Goal: Complete application form

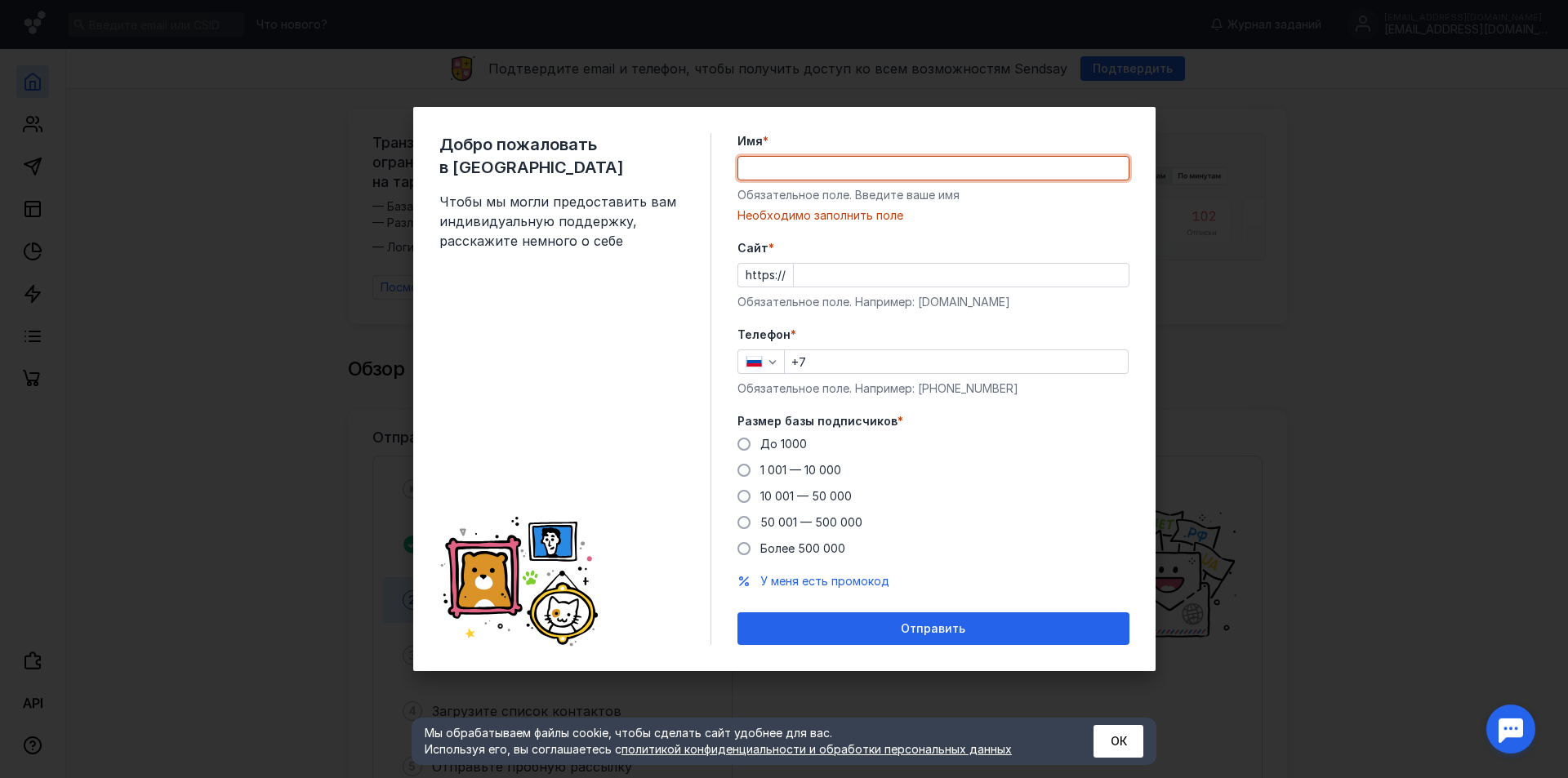
click at [833, 169] on input "Имя *" at bounding box center [933, 168] width 391 height 23
paste input "Syuzanna"
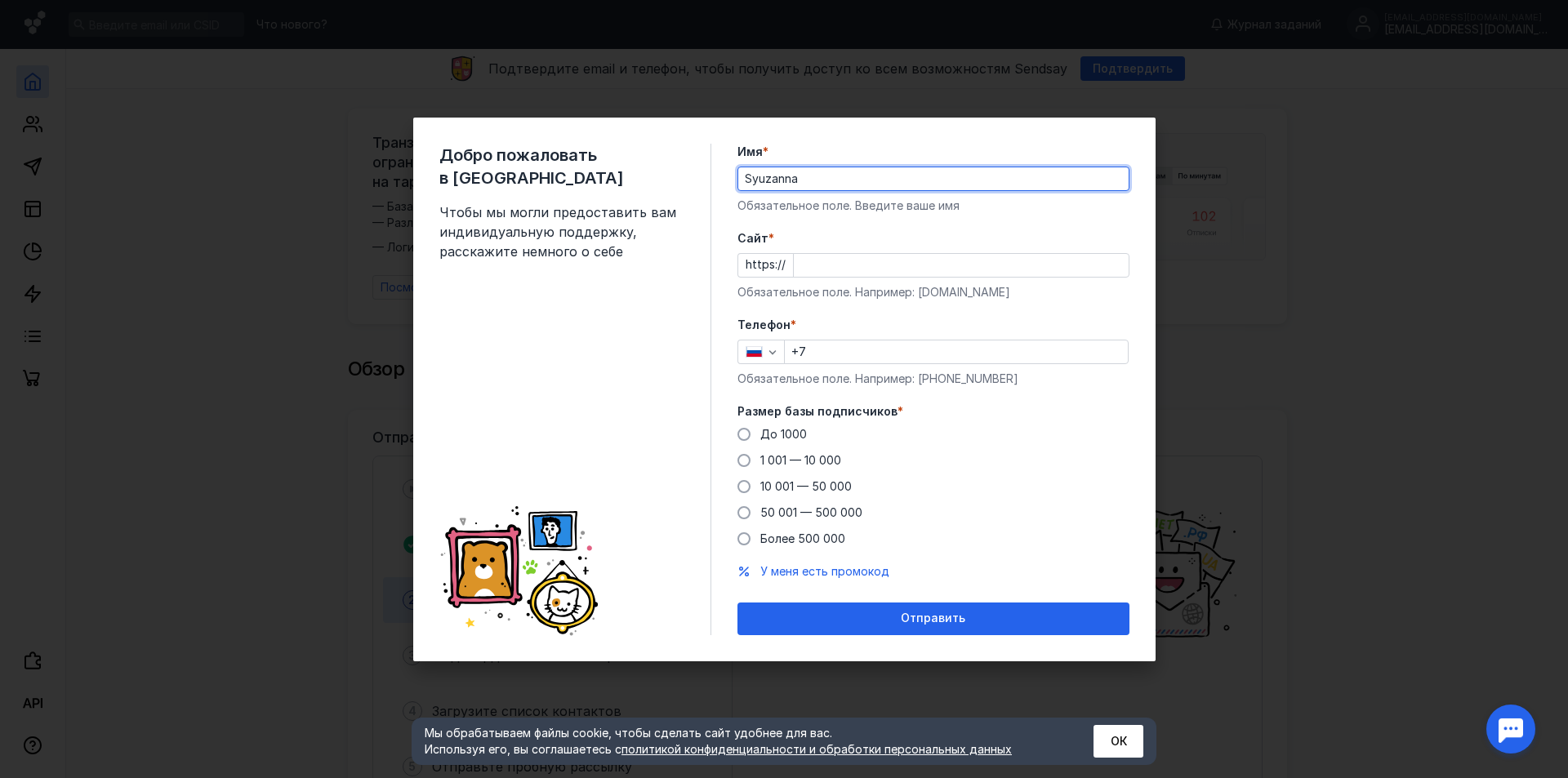
type input "Syuzanna"
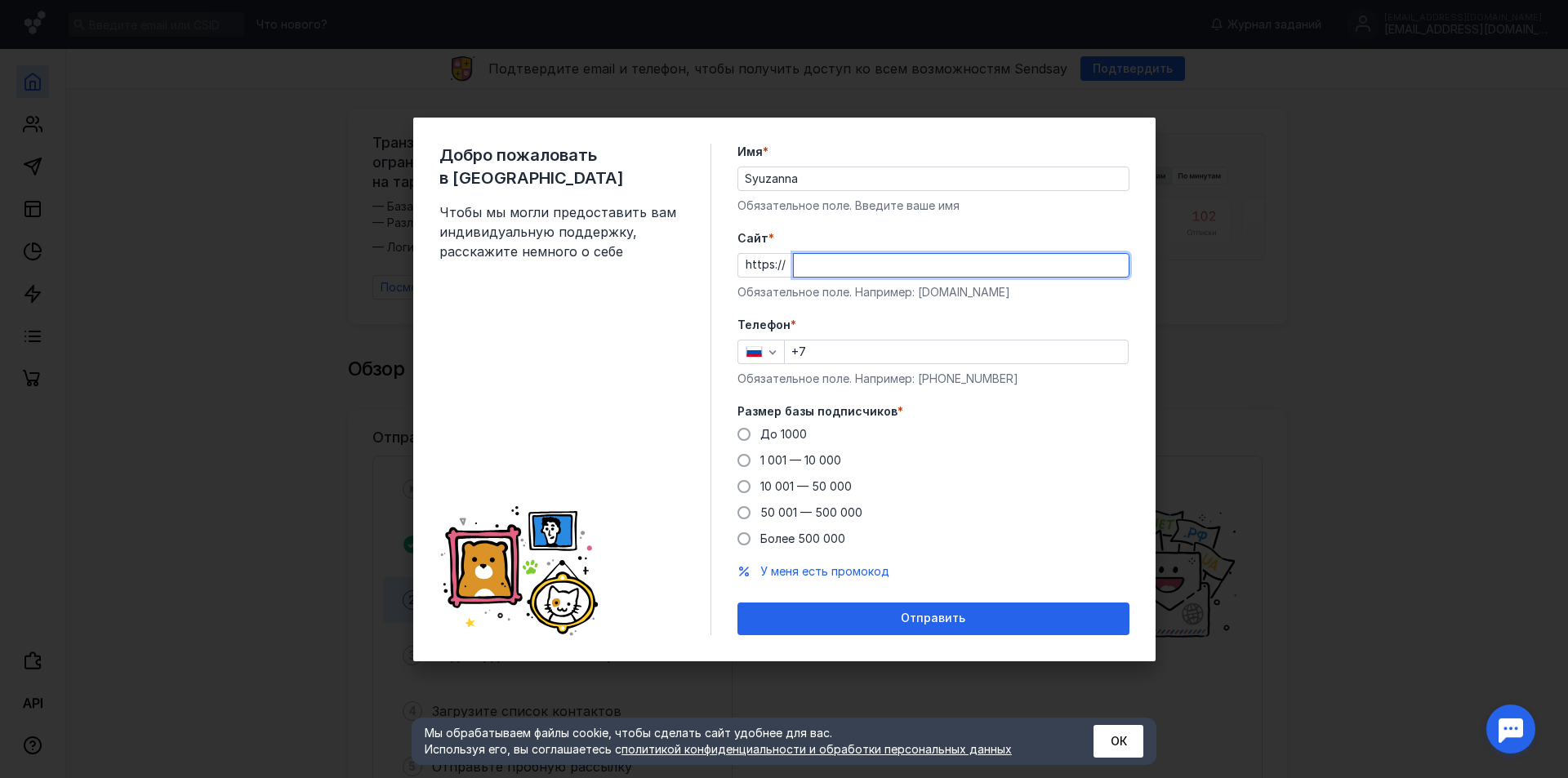
click at [832, 267] on input "Cайт *" at bounding box center [961, 266] width 335 height 23
type input "[DOMAIN_NAME]"
click at [764, 344] on div "button" at bounding box center [772, 351] width 16 height 16
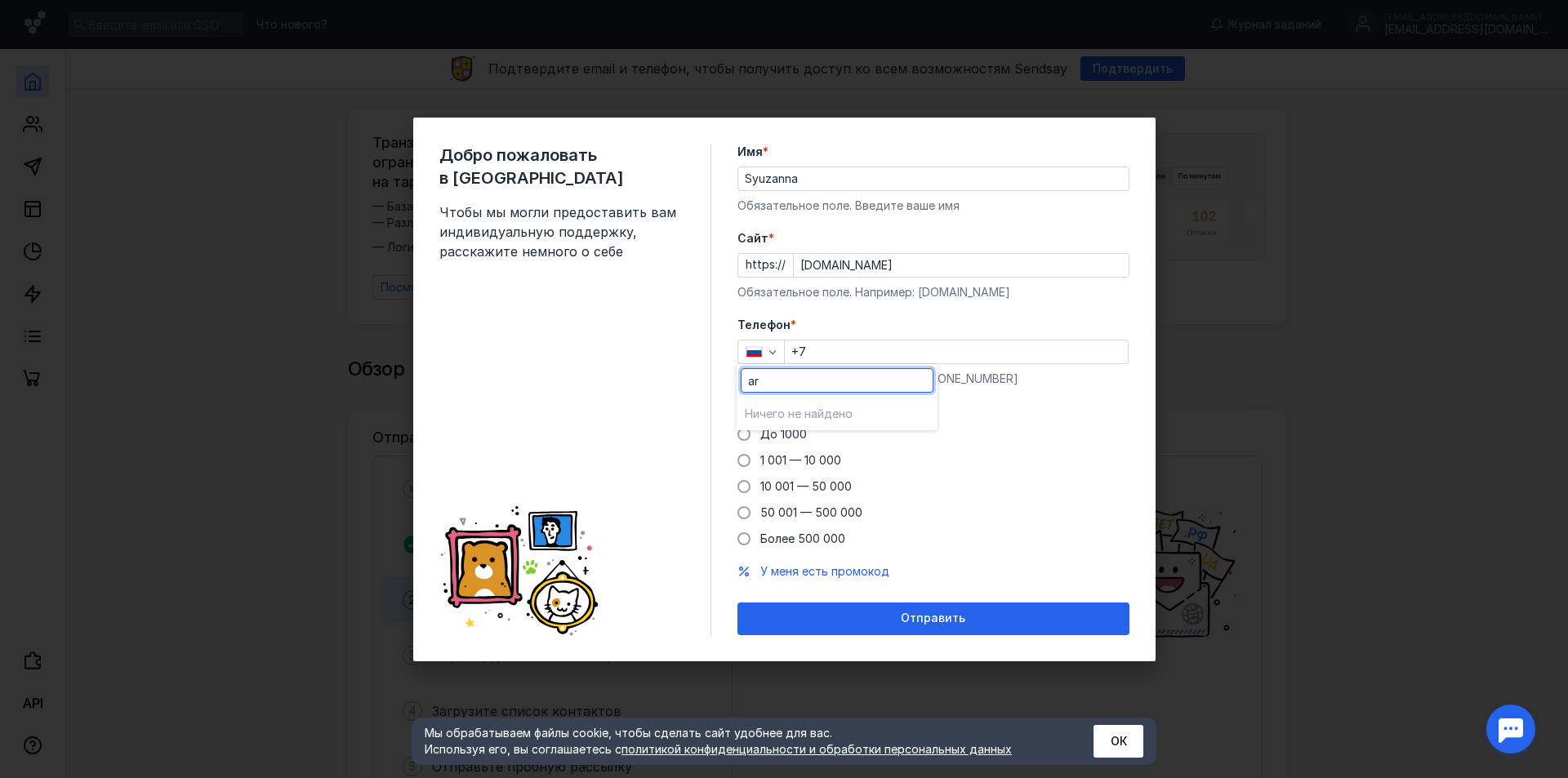
type input "a"
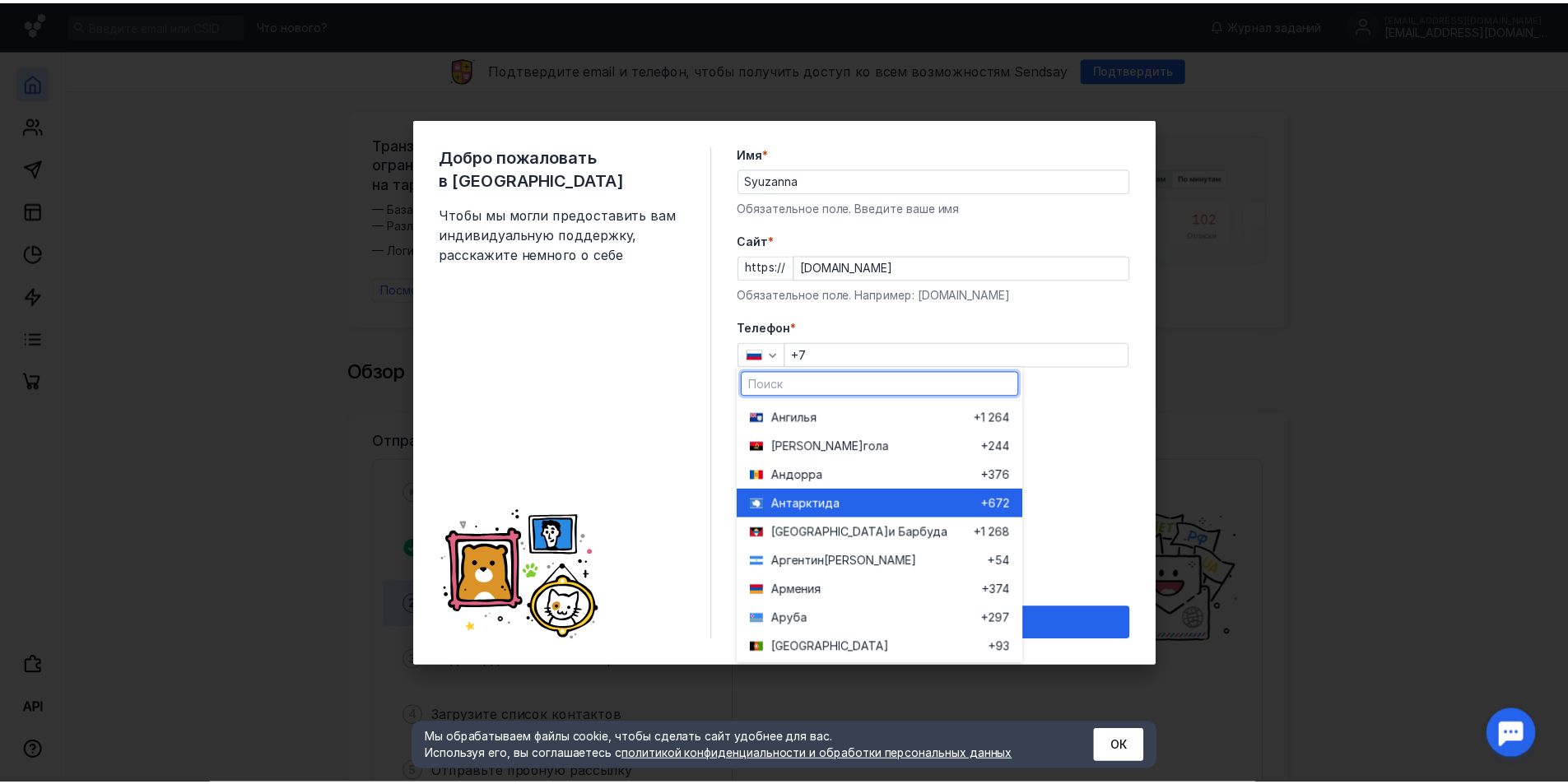
scroll to position [329, 0]
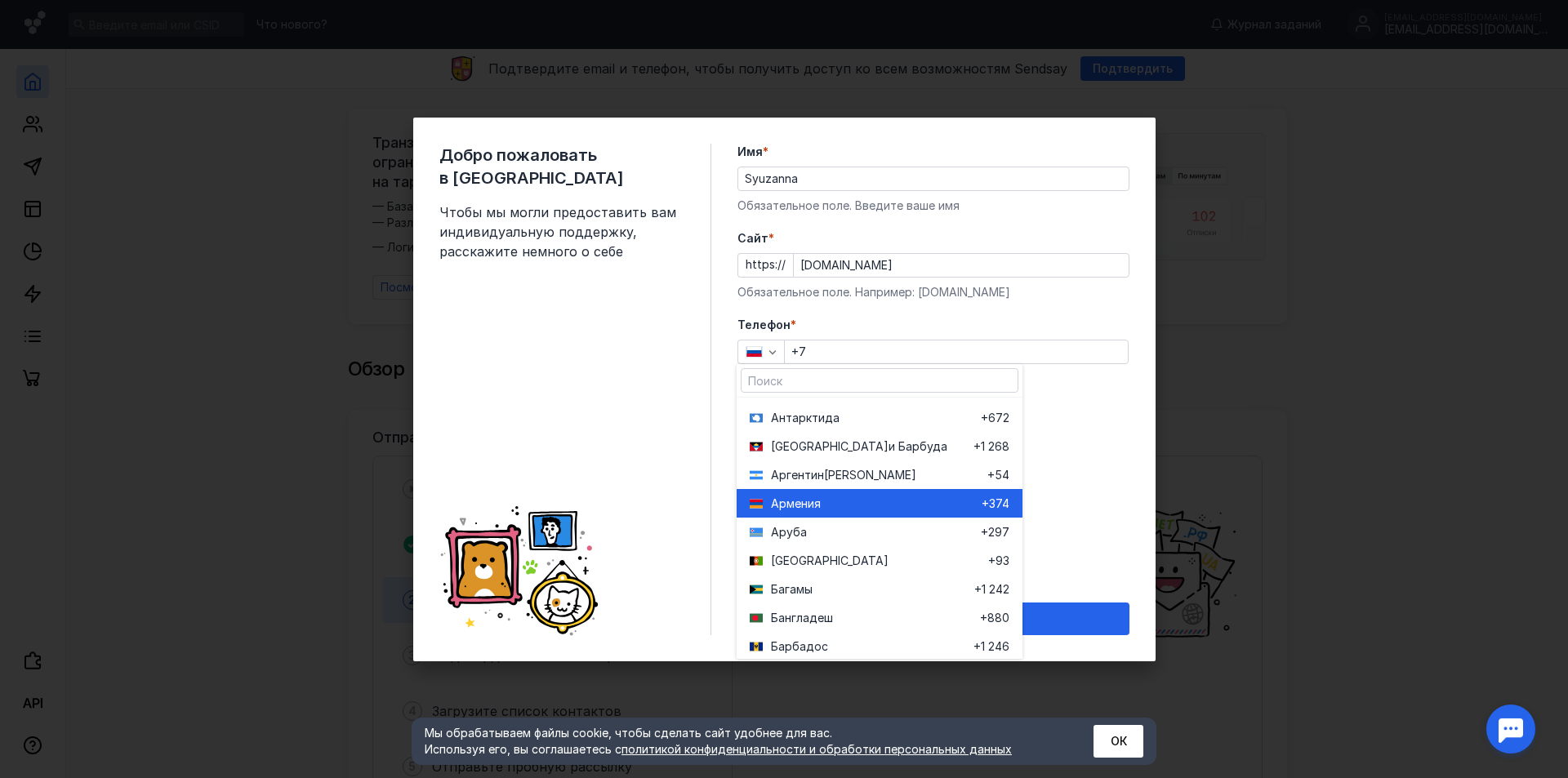
click at [810, 491] on div "Арме ния" at bounding box center [866, 503] width 232 height 28
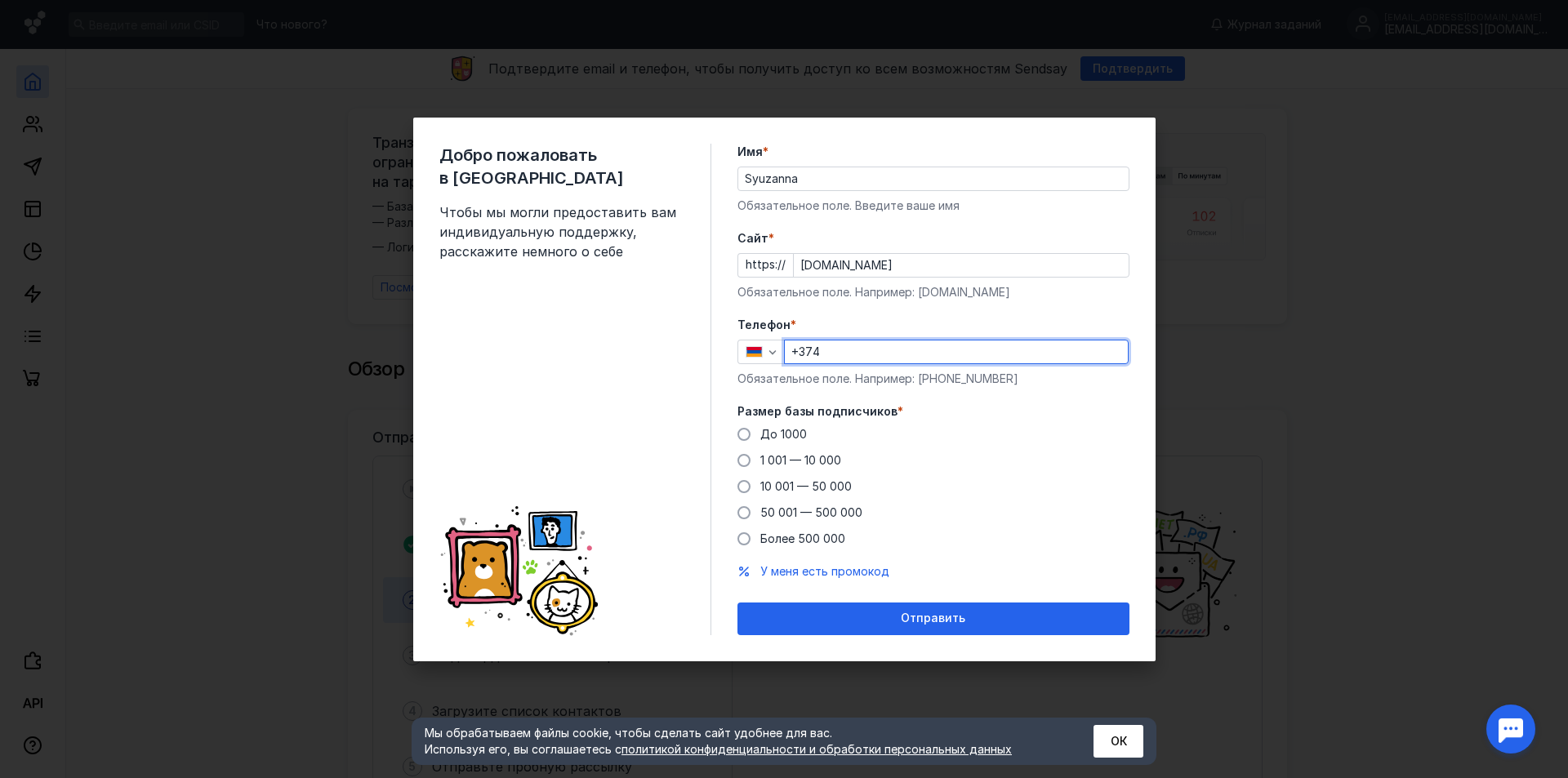
click at [863, 347] on input "+374" at bounding box center [956, 352] width 343 height 23
paste input "[PHONE_NUMBER]"
type input "[PHONE_NUMBER]"
click at [776, 435] on span "До 1000" at bounding box center [784, 434] width 47 height 14
click at [0, 0] on input "До 1000" at bounding box center [0, 0] width 0 height 0
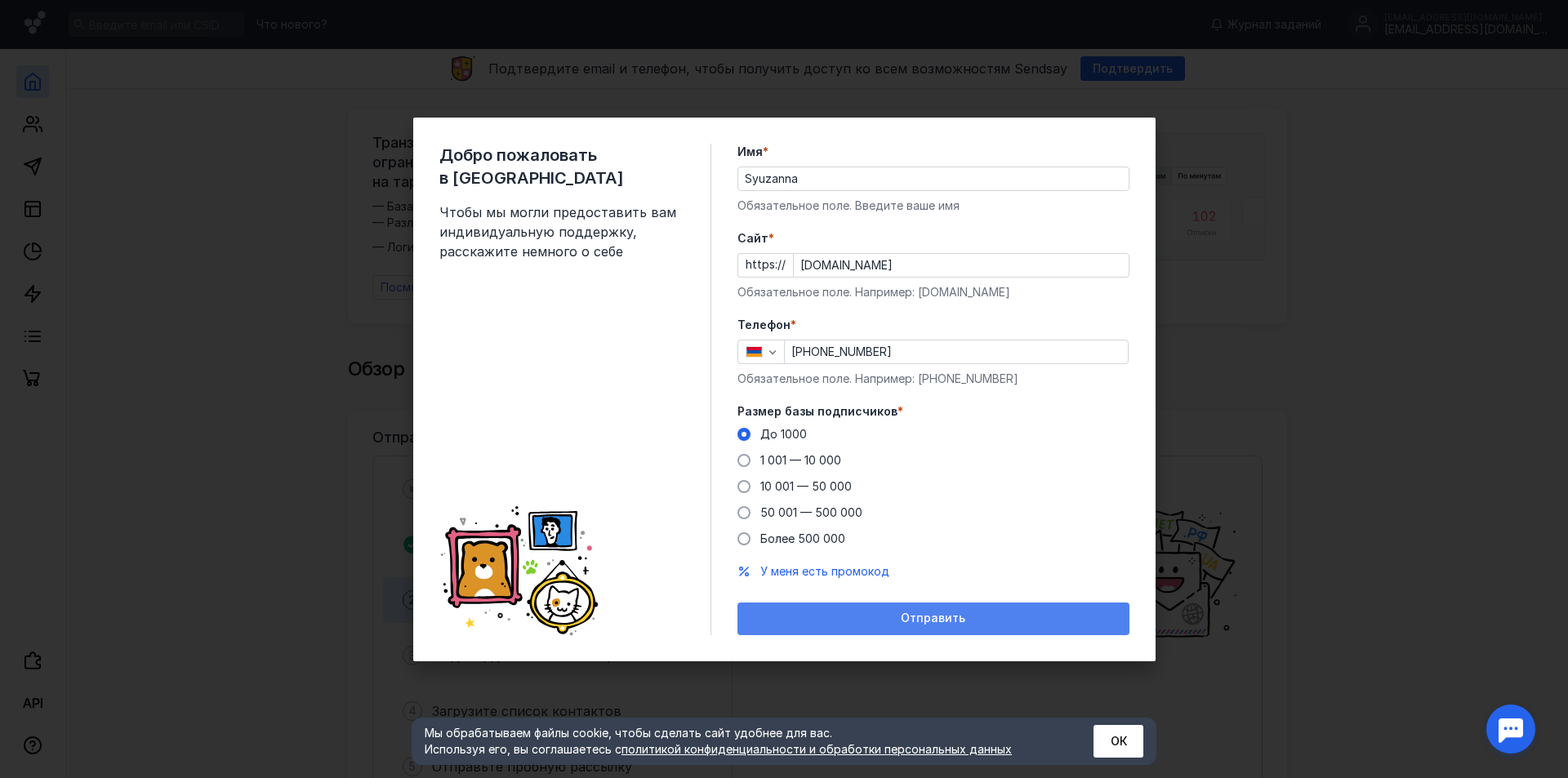
click at [951, 626] on div "Отправить" at bounding box center [934, 618] width 392 height 33
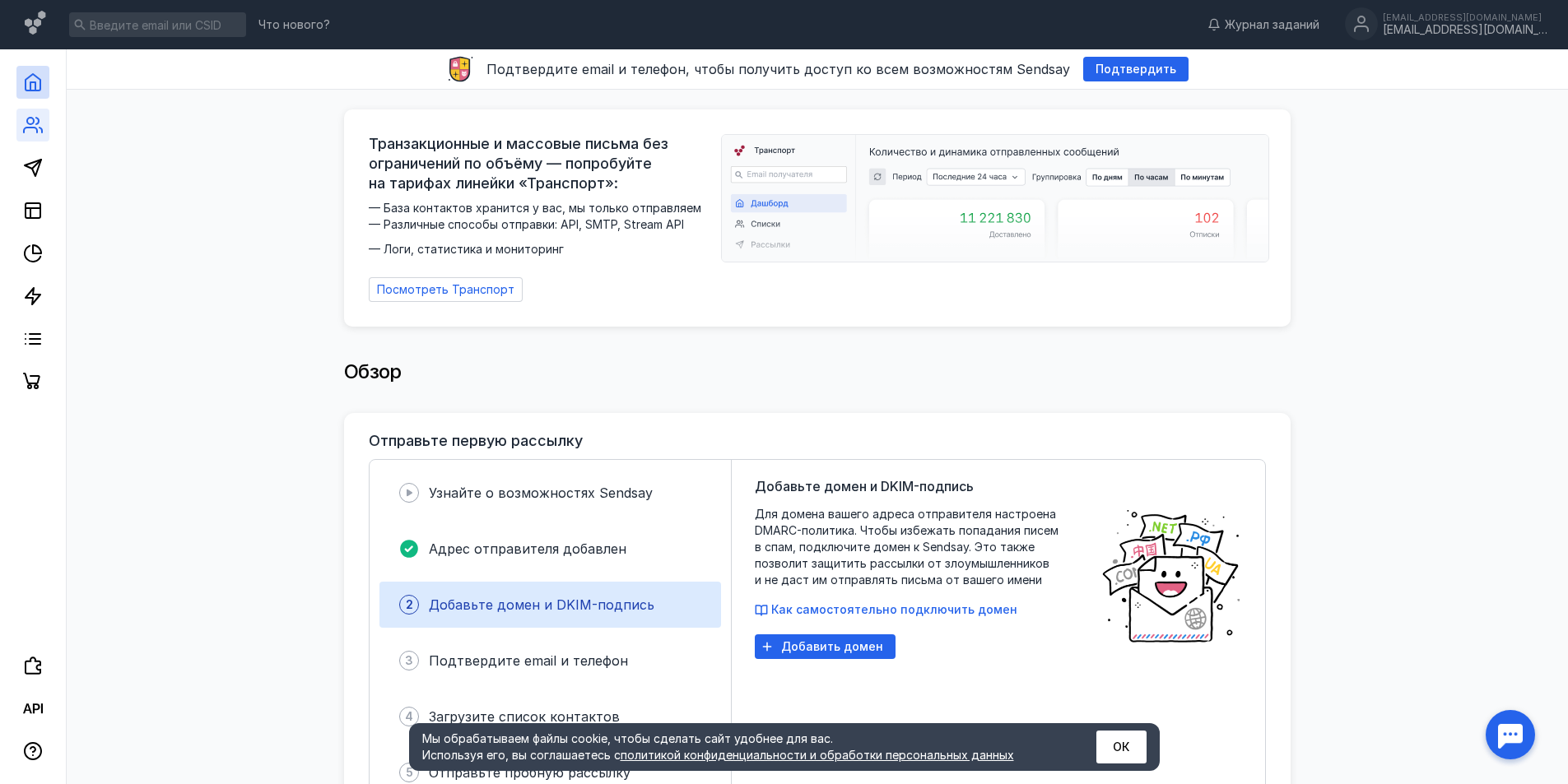
click at [38, 137] on link at bounding box center [32, 125] width 33 height 33
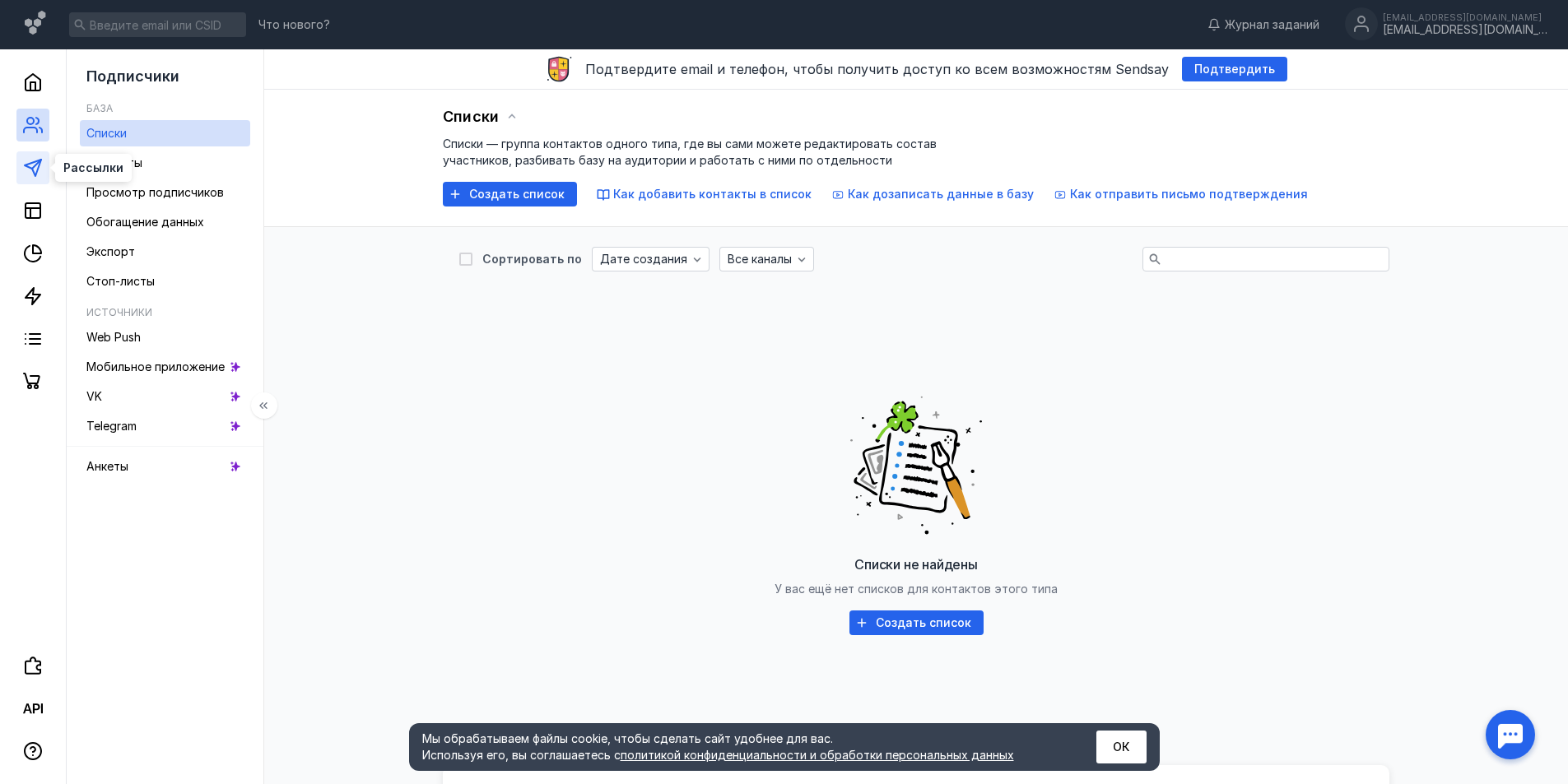
click at [23, 163] on icon at bounding box center [32, 167] width 20 height 20
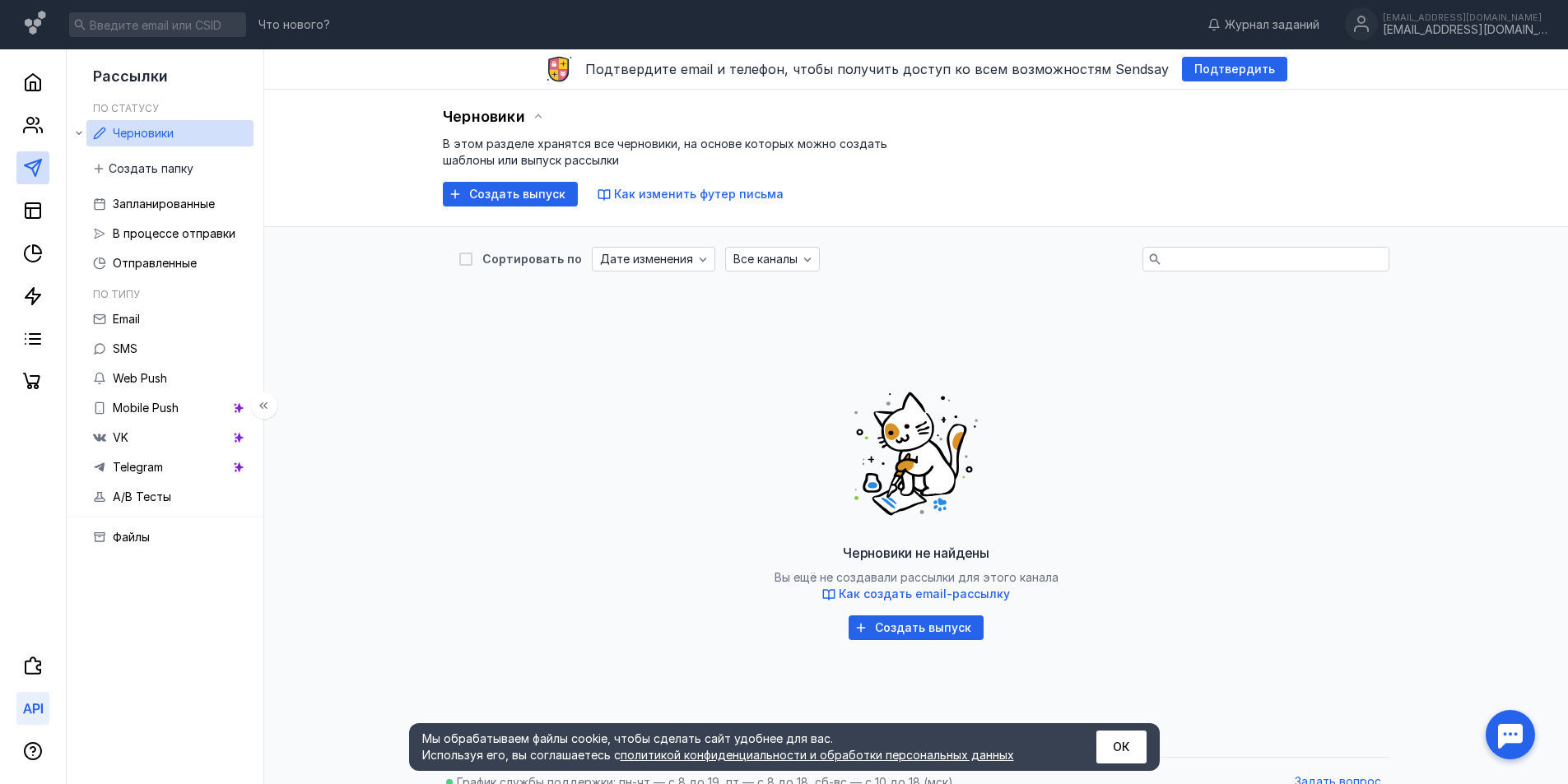
click at [31, 702] on icon at bounding box center [32, 708] width 20 height 20
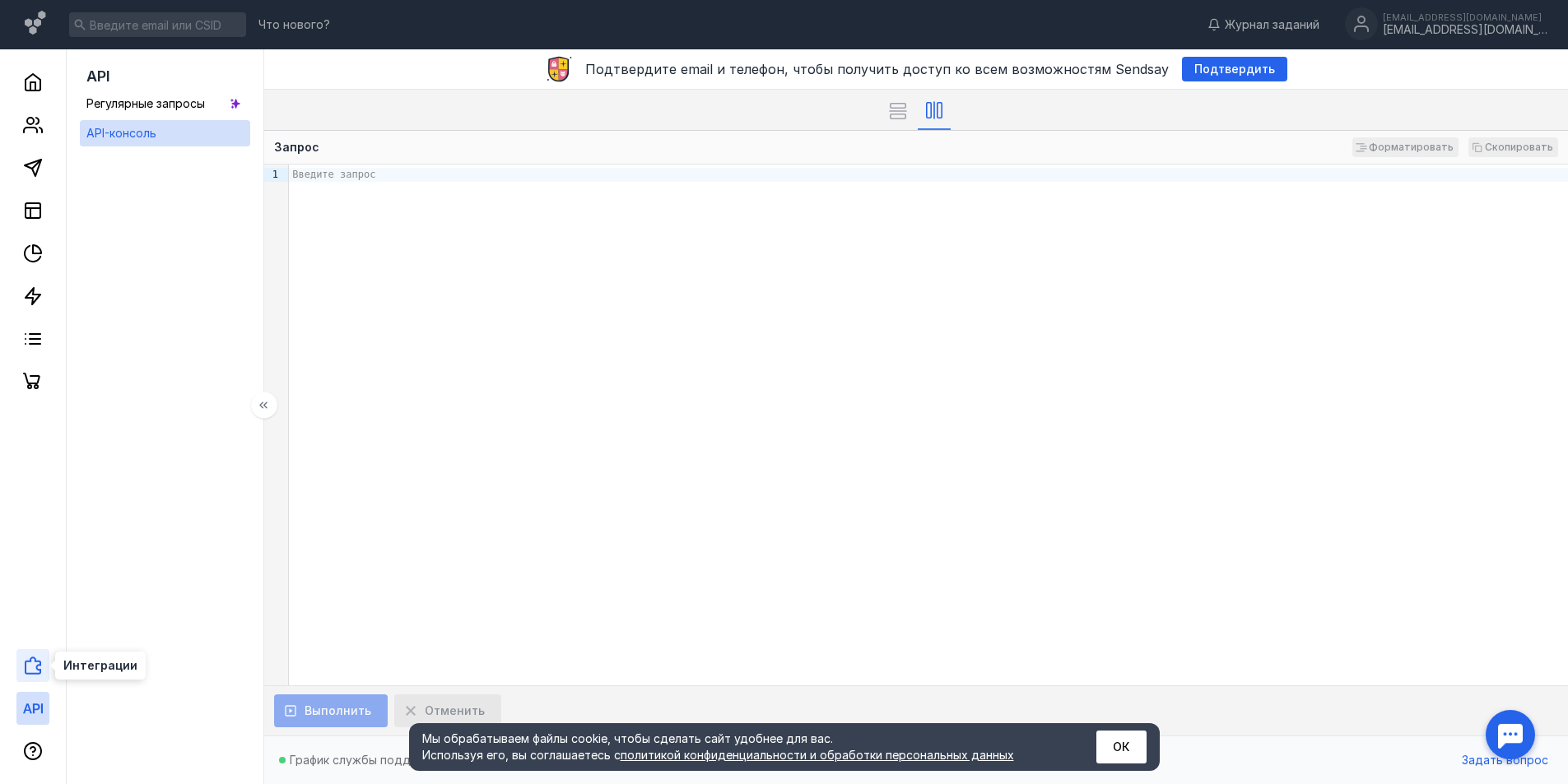
click at [26, 660] on icon at bounding box center [32, 665] width 20 height 20
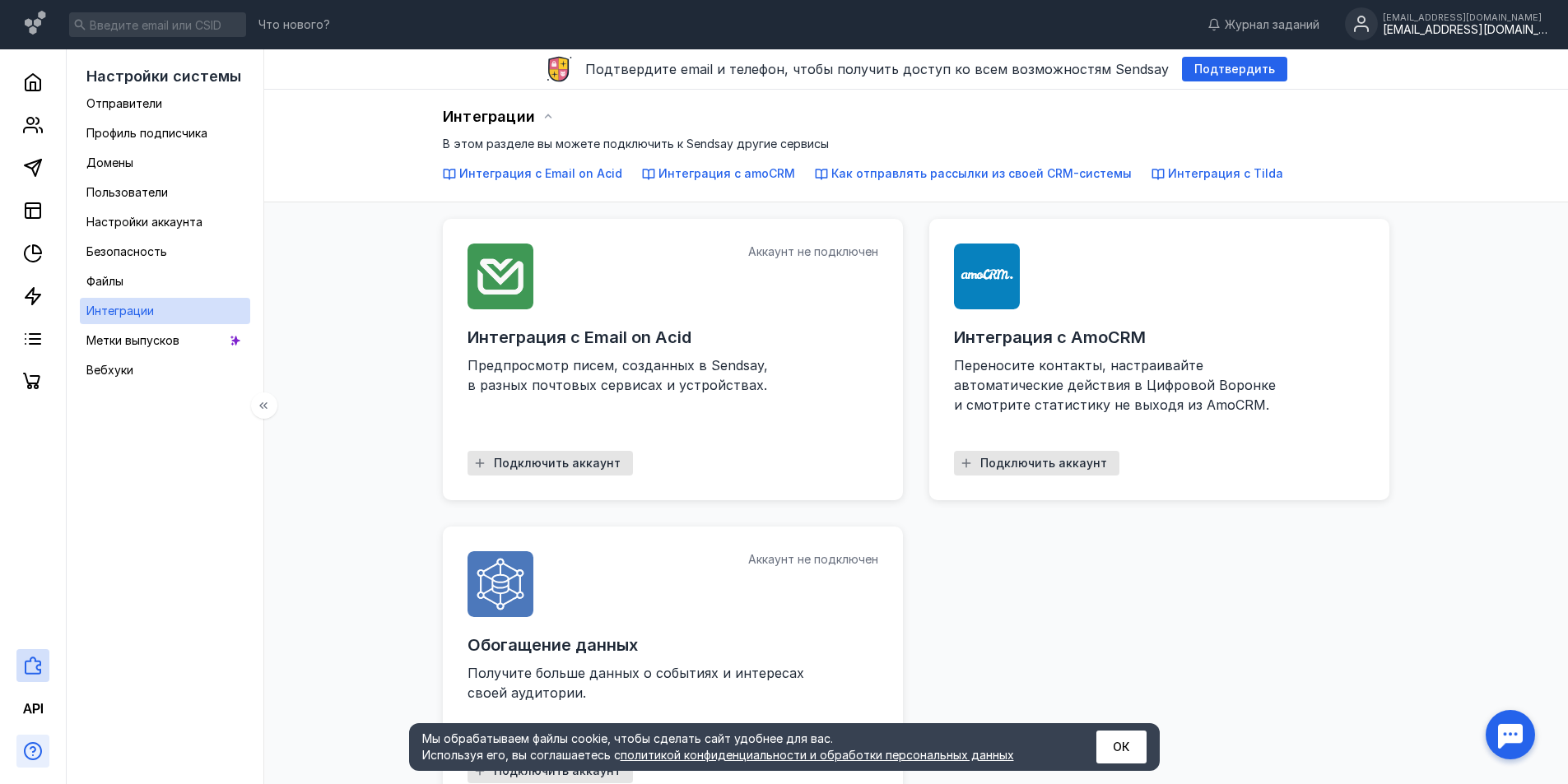
click at [33, 743] on icon "button" at bounding box center [32, 751] width 18 height 18
